Goal: Transaction & Acquisition: Purchase product/service

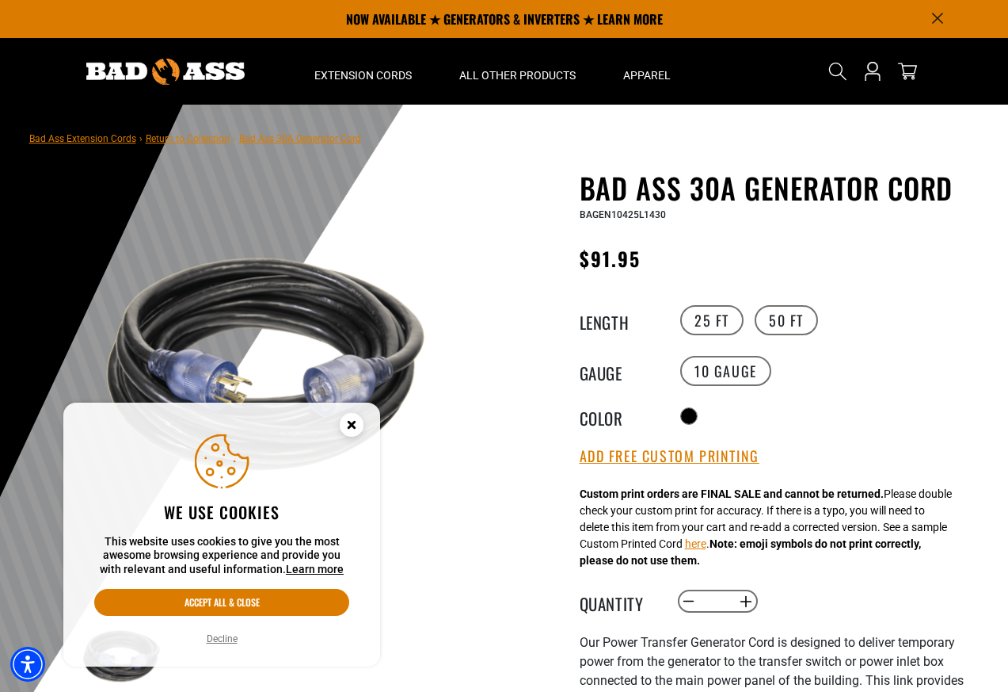
click at [345, 424] on circle "Cookie Consent" at bounding box center [352, 425] width 24 height 24
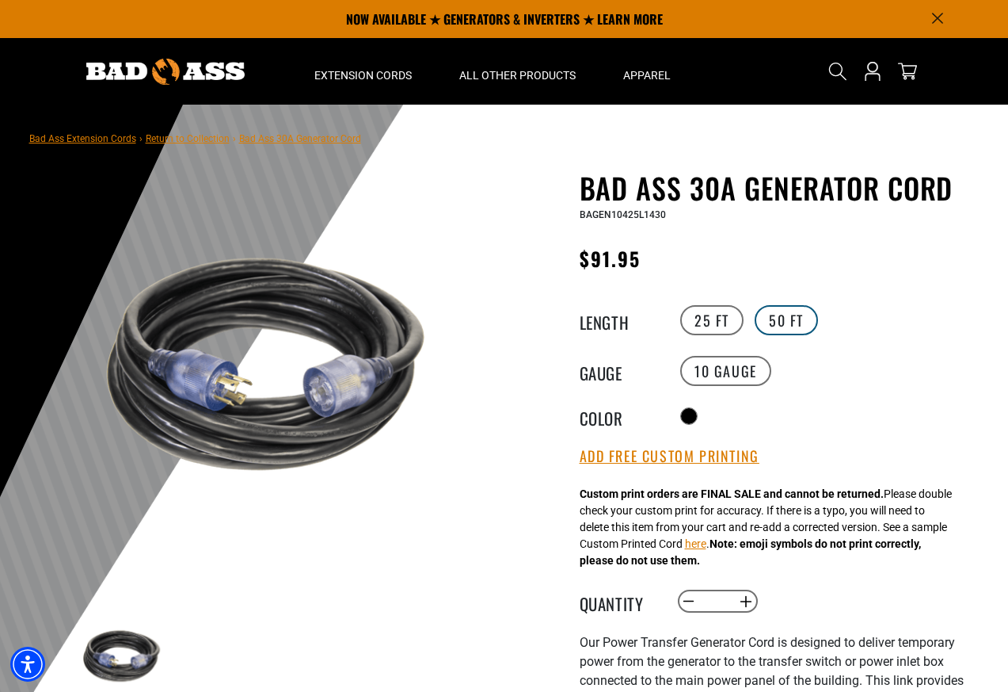
click at [764, 320] on label "50 FT" at bounding box center [786, 320] width 63 height 30
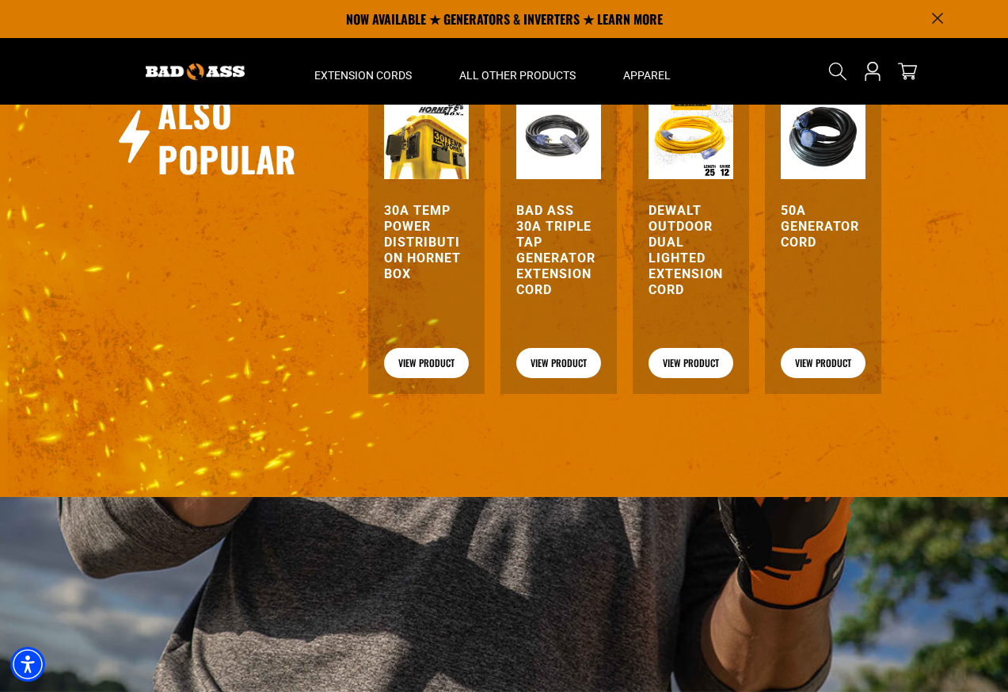
scroll to position [1901, 0]
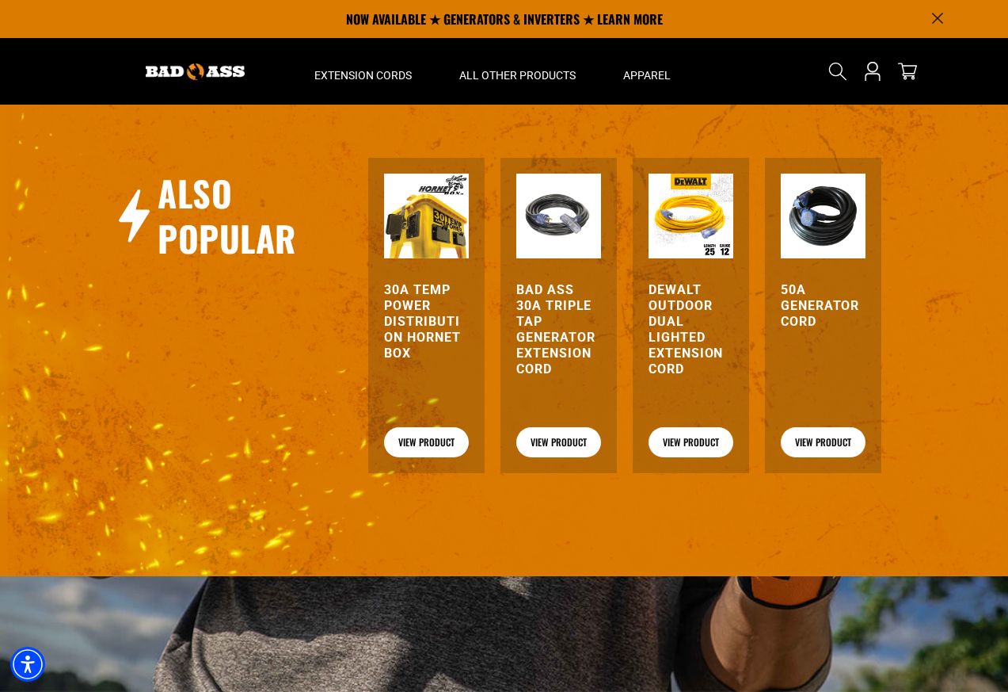
click at [814, 287] on h3 "50A Generator Cord" at bounding box center [823, 306] width 85 height 48
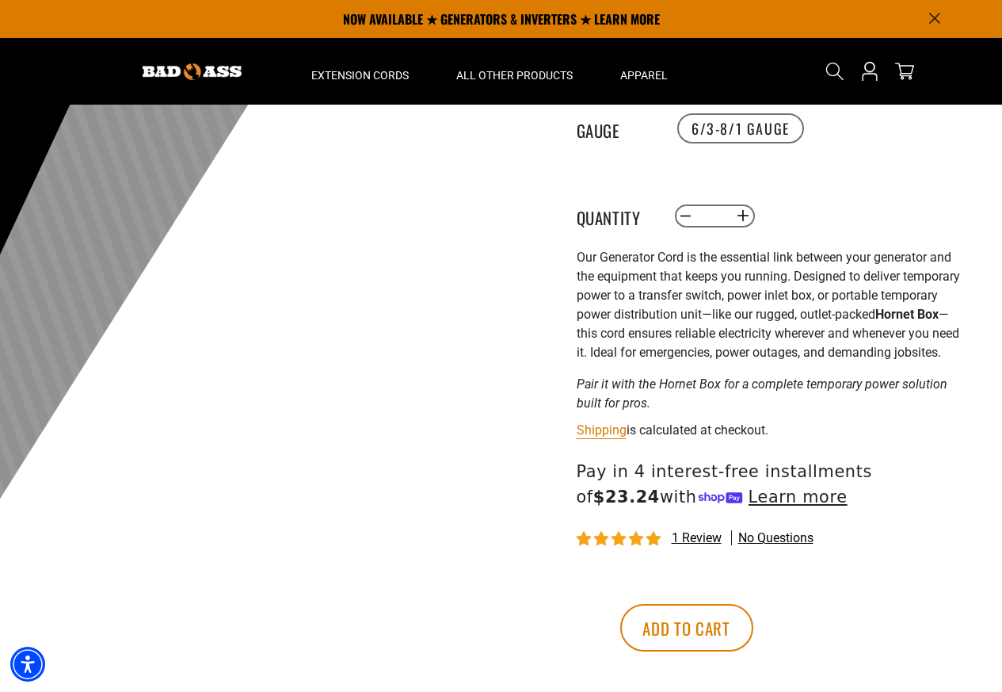
scroll to position [238, 0]
